Goal: Entertainment & Leisure: Consume media (video, audio)

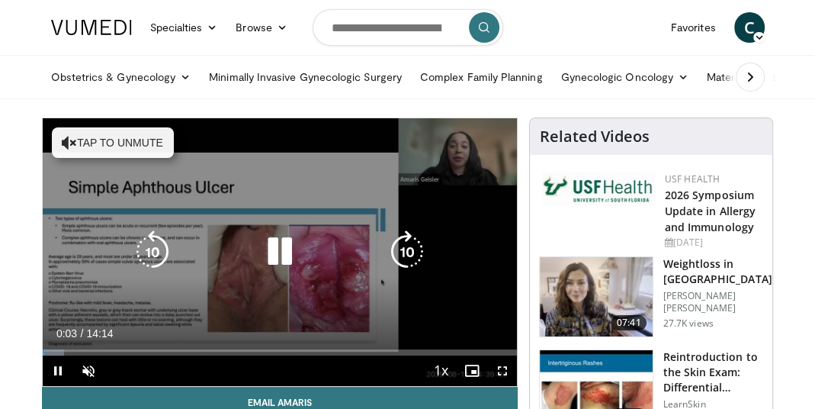
click at [67, 141] on icon "Video Player" at bounding box center [69, 142] width 15 height 15
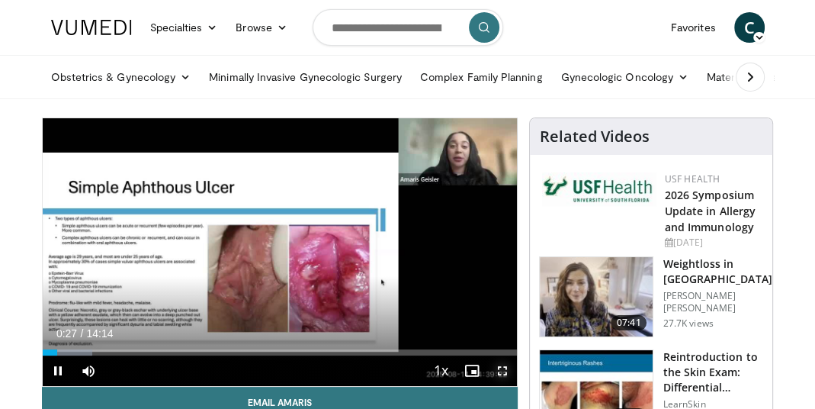
click at [505, 368] on span "Video Player" at bounding box center [502, 370] width 31 height 31
